Goal: Task Accomplishment & Management: Use online tool/utility

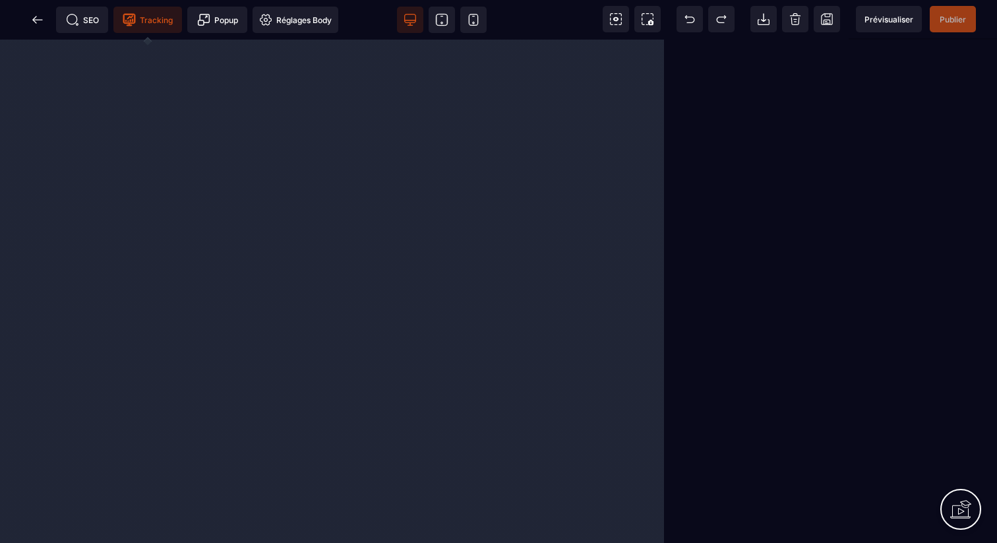
click at [150, 26] on span "Tracking" at bounding box center [147, 20] width 69 height 26
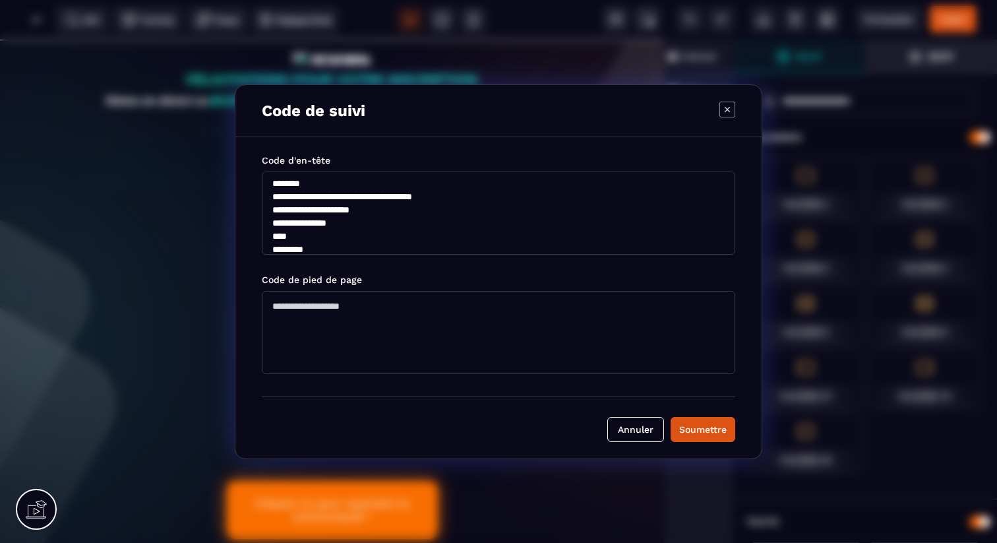
scroll to position [111, 0]
click at [730, 109] on icon "Modal window" at bounding box center [727, 110] width 16 height 16
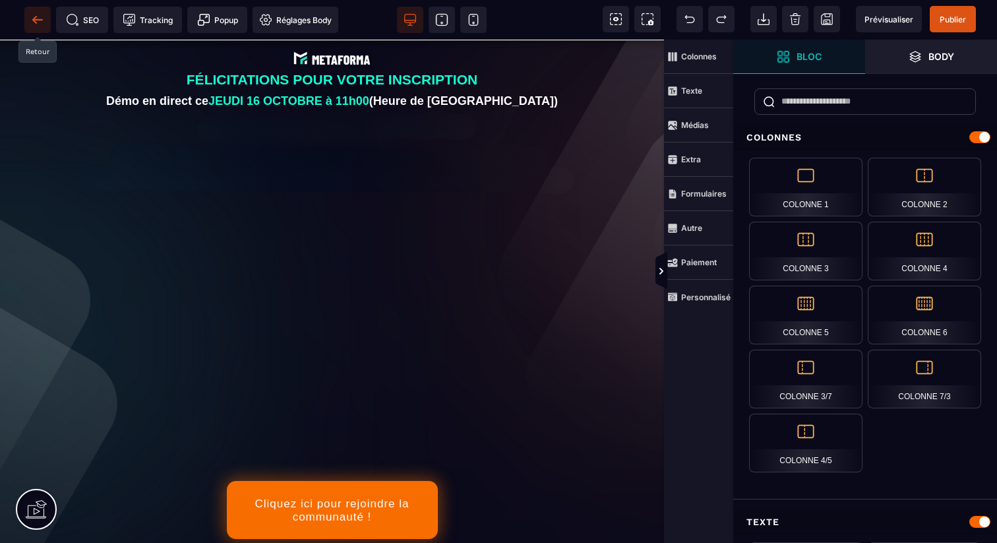
click at [39, 23] on icon at bounding box center [37, 19] width 13 height 13
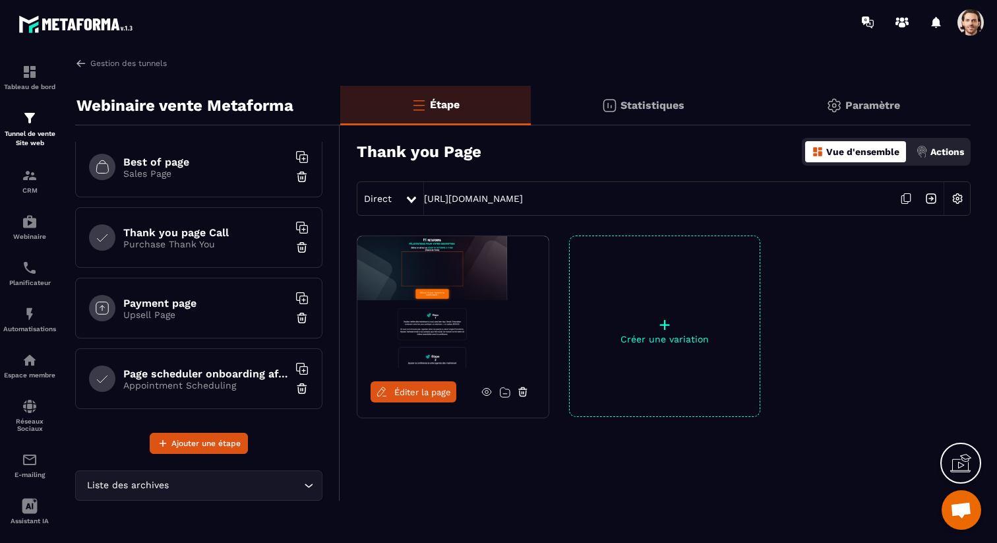
scroll to position [239, 0]
